Goal: Find specific page/section: Find specific page/section

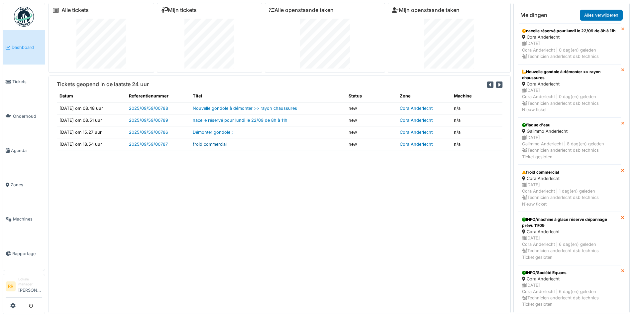
click at [219, 145] on link "froid commercial" at bounding box center [210, 144] width 34 height 5
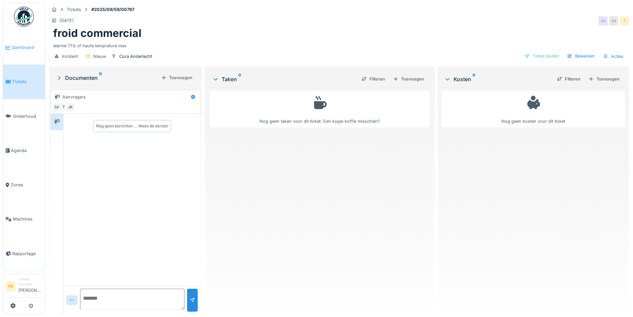
click at [31, 46] on span "Dashboard" at bounding box center [27, 47] width 31 height 6
